Goal: Task Accomplishment & Management: Use online tool/utility

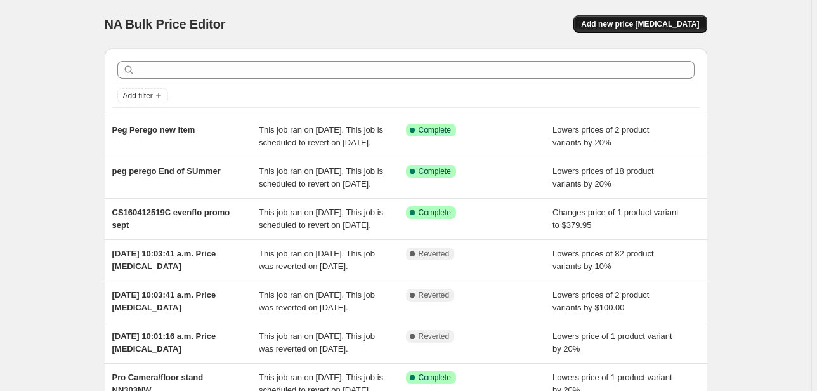
click at [684, 15] on button "Add new price [MEDICAL_DATA]" at bounding box center [640, 24] width 133 height 18
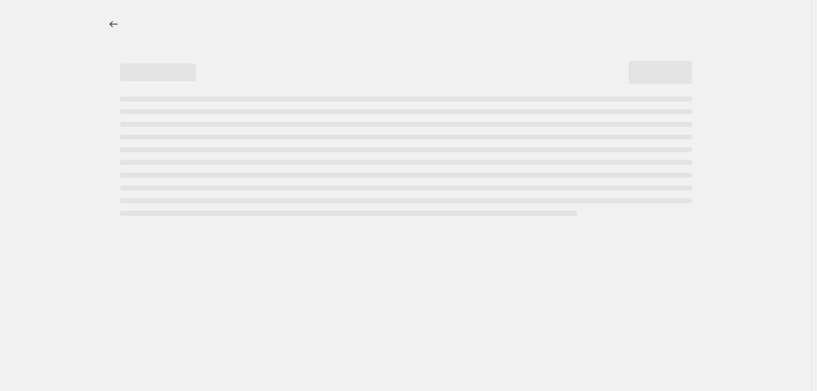
select select "percentage"
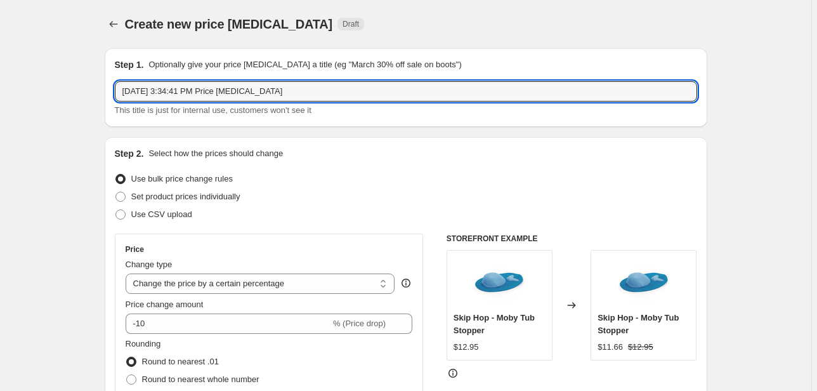
drag, startPoint x: 286, startPoint y: 89, endPoint x: 76, endPoint y: 94, distance: 209.4
type input "Silver Cross Slumber Sale"
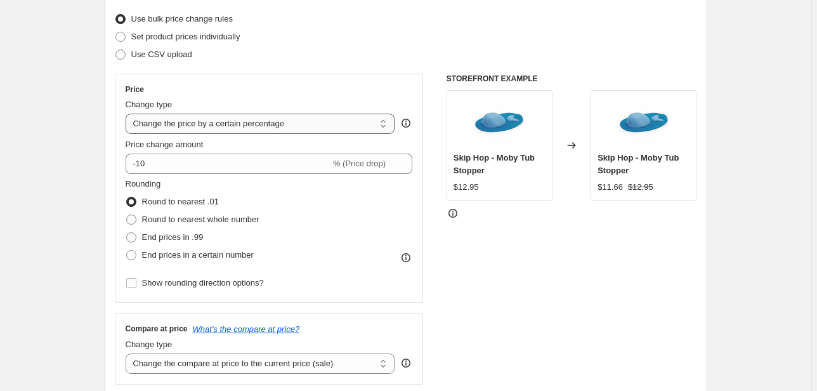
scroll to position [102, 0]
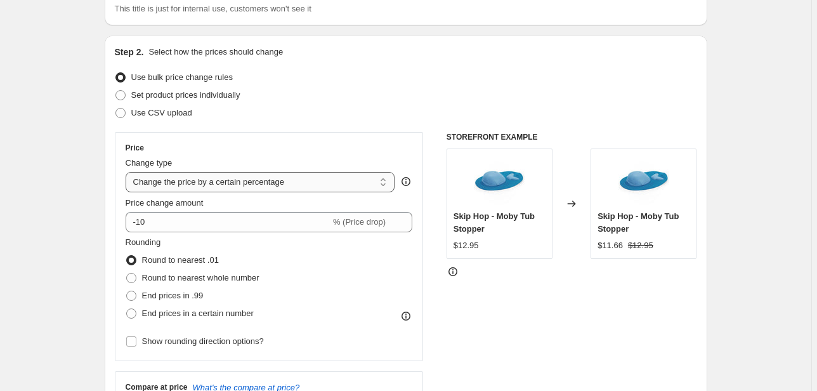
click at [201, 181] on select "Change the price to a certain amount Change the price by a certain amount Chang…" at bounding box center [261, 182] width 270 height 20
select select "to"
click at [128, 172] on select "Change the price to a certain amount Change the price by a certain amount Chang…" at bounding box center [261, 182] width 270 height 20
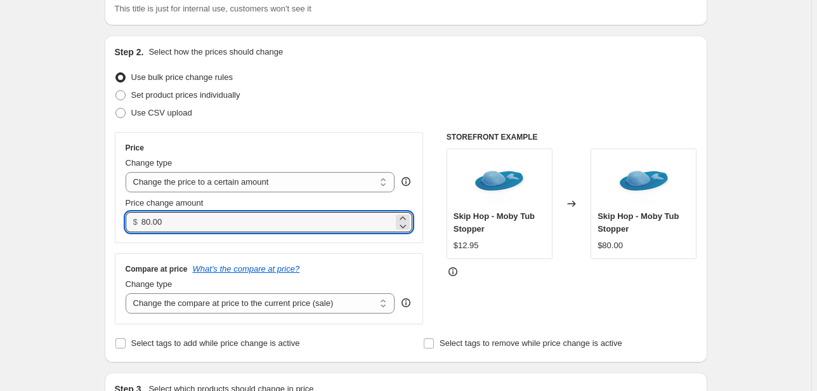
drag, startPoint x: 190, startPoint y: 220, endPoint x: 97, endPoint y: 221, distance: 93.3
type input "395.00"
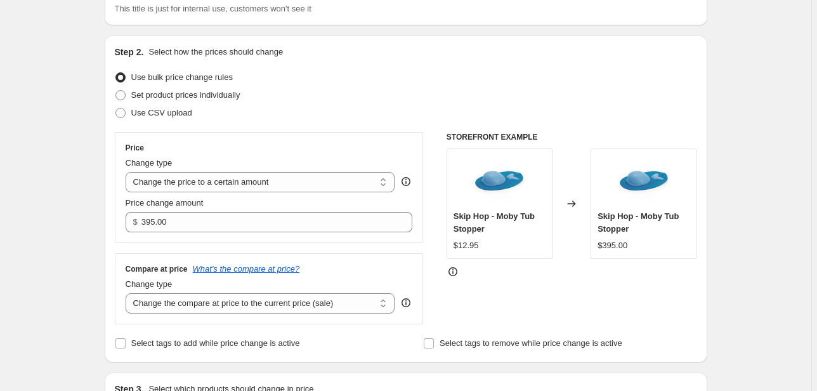
click at [201, 291] on div "Change type Change the compare at price to the current price (sale) Change the …" at bounding box center [261, 296] width 270 height 36
click at [207, 295] on select "Change the compare at price to the current price (sale) Change the compare at p…" at bounding box center [261, 303] width 270 height 20
click at [459, 108] on div "Use CSV upload" at bounding box center [406, 113] width 583 height 18
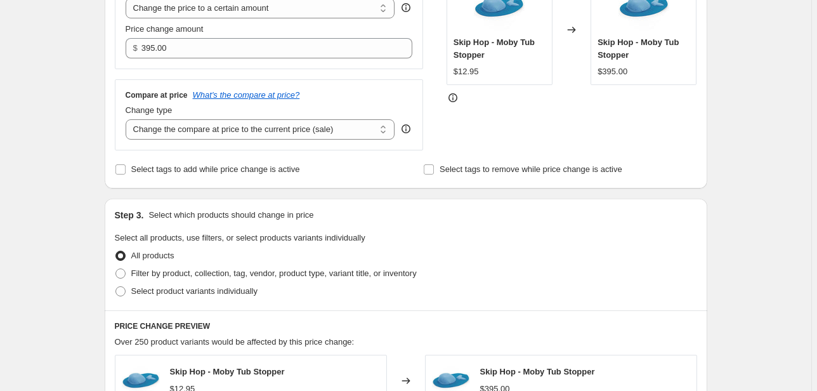
scroll to position [355, 0]
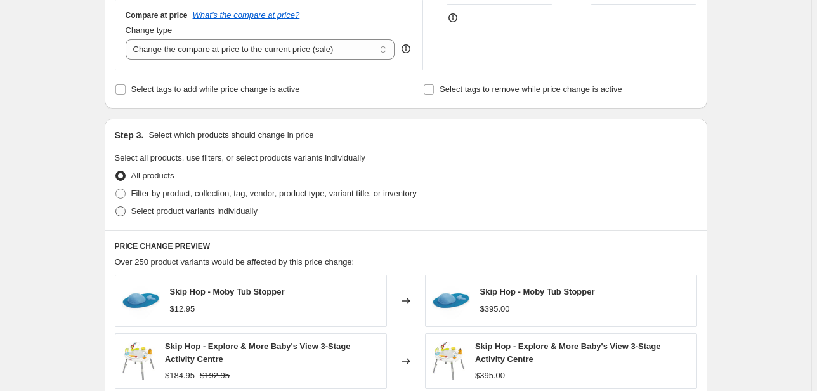
click at [178, 215] on span "Select product variants individually" at bounding box center [194, 211] width 126 height 10
click at [116, 207] on input "Select product variants individually" at bounding box center [115, 206] width 1 height 1
radio input "true"
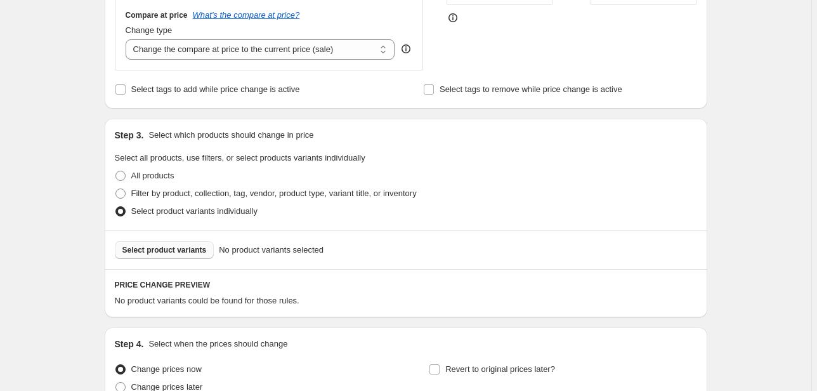
click at [167, 249] on span "Select product variants" at bounding box center [164, 250] width 84 height 10
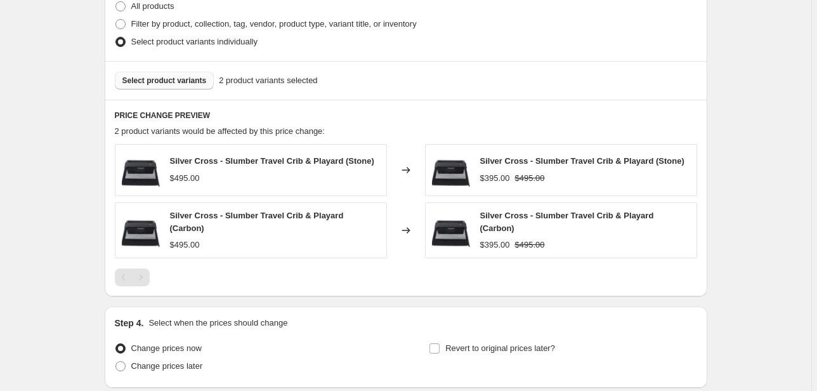
scroll to position [622, 0]
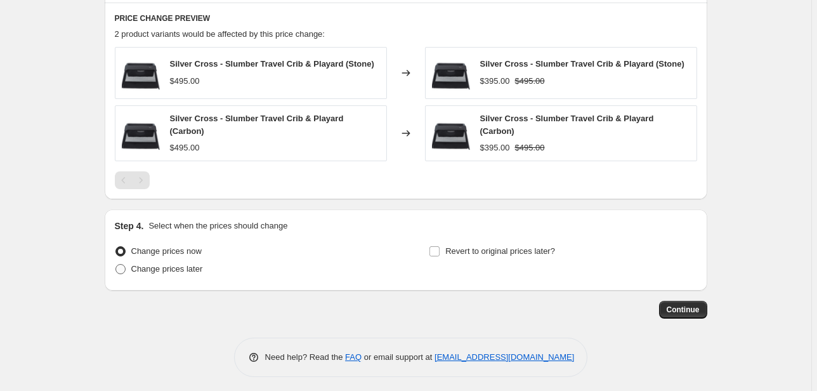
click at [178, 264] on span "Change prices later" at bounding box center [167, 269] width 72 height 10
click at [116, 264] on input "Change prices later" at bounding box center [115, 264] width 1 height 1
radio input "true"
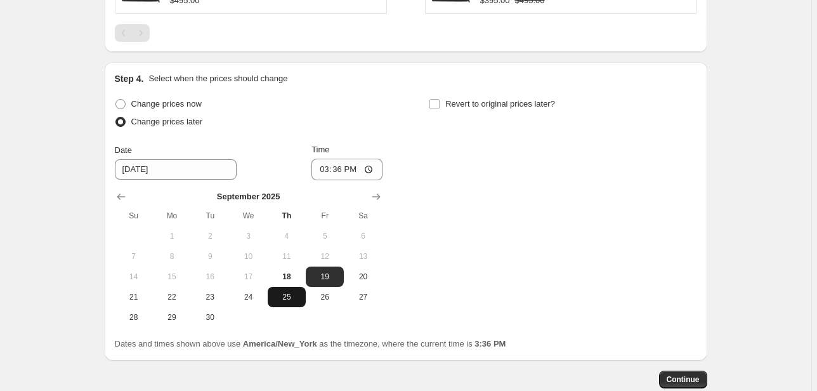
scroll to position [774, 0]
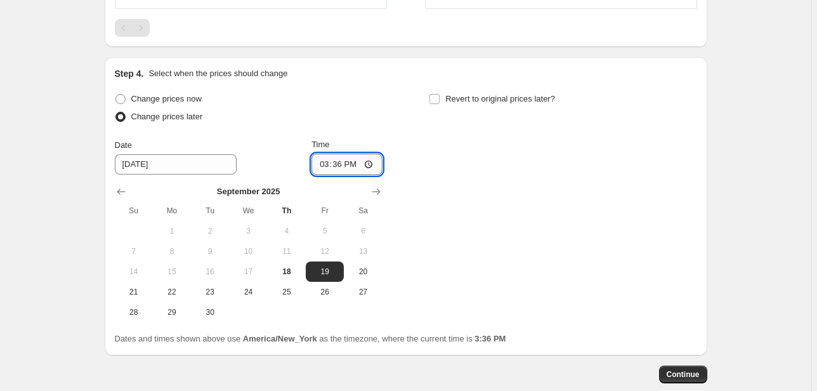
click at [327, 159] on input "15:36" at bounding box center [347, 165] width 71 height 22
type input "00:00"
click at [476, 96] on span "Revert to original prices later?" at bounding box center [500, 99] width 110 height 10
click at [440, 96] on input "Revert to original prices later?" at bounding box center [435, 99] width 10 height 10
checkbox input "true"
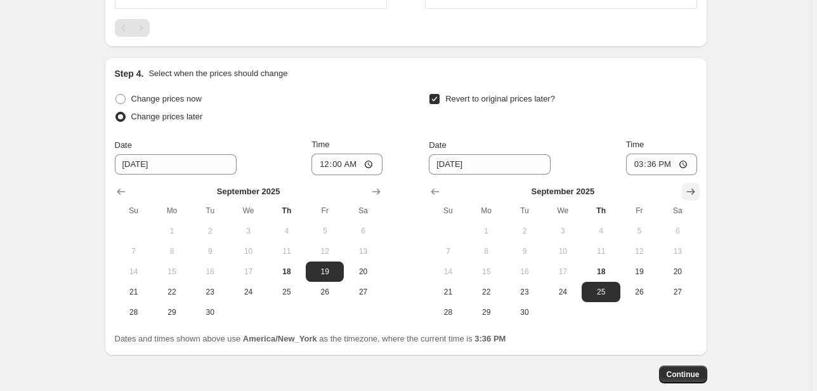
click at [697, 185] on icon "Show next month, October 2025" at bounding box center [691, 191] width 13 height 13
click at [650, 221] on button "3" at bounding box center [640, 231] width 38 height 20
type input "[DATE]"
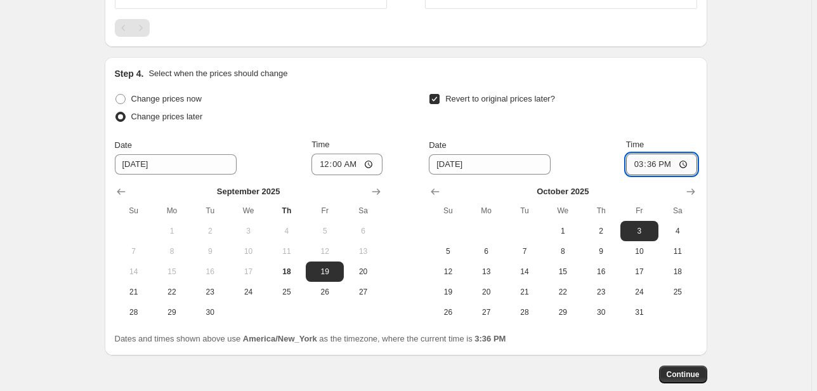
click at [637, 156] on input "15:36" at bounding box center [661, 165] width 71 height 22
type input "23:59"
click at [697, 369] on span "Continue" at bounding box center [683, 374] width 33 height 10
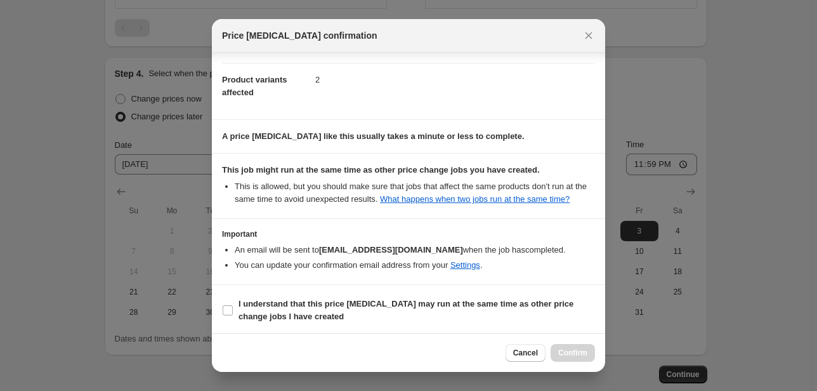
scroll to position [140, 0]
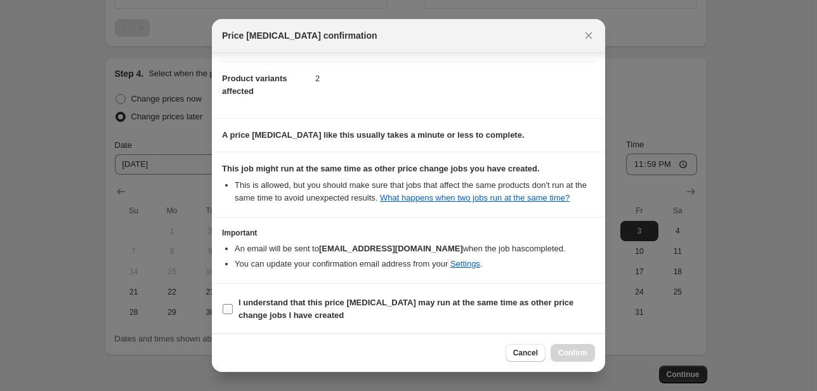
click at [258, 307] on span "I understand that this price [MEDICAL_DATA] may run at the same time as other p…" at bounding box center [417, 308] width 357 height 25
click at [233, 307] on input "I understand that this price [MEDICAL_DATA] may run at the same time as other p…" at bounding box center [228, 309] width 10 height 10
checkbox input "true"
click at [586, 356] on span "Confirm" at bounding box center [572, 353] width 29 height 10
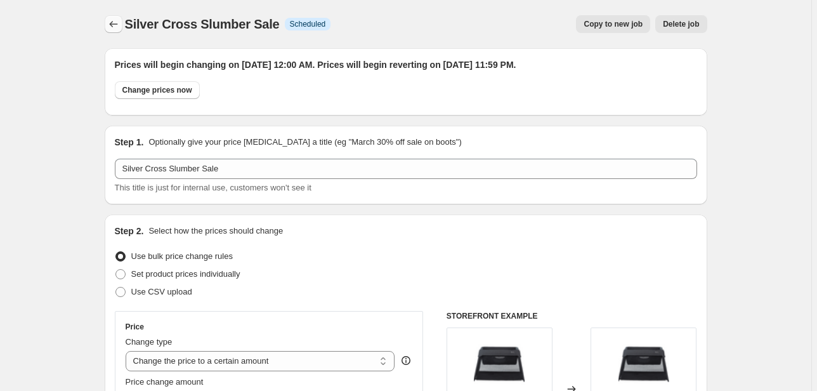
click at [114, 22] on icon "Price change jobs" at bounding box center [113, 24] width 13 height 13
